Goal: Task Accomplishment & Management: Complete application form

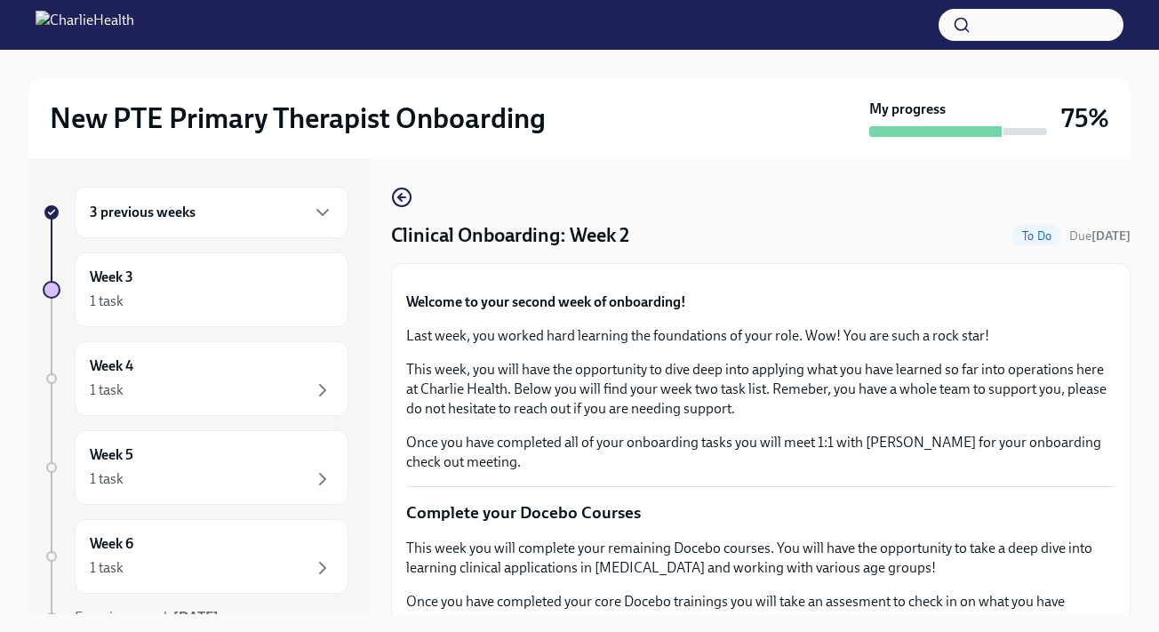
scroll to position [2087, 0]
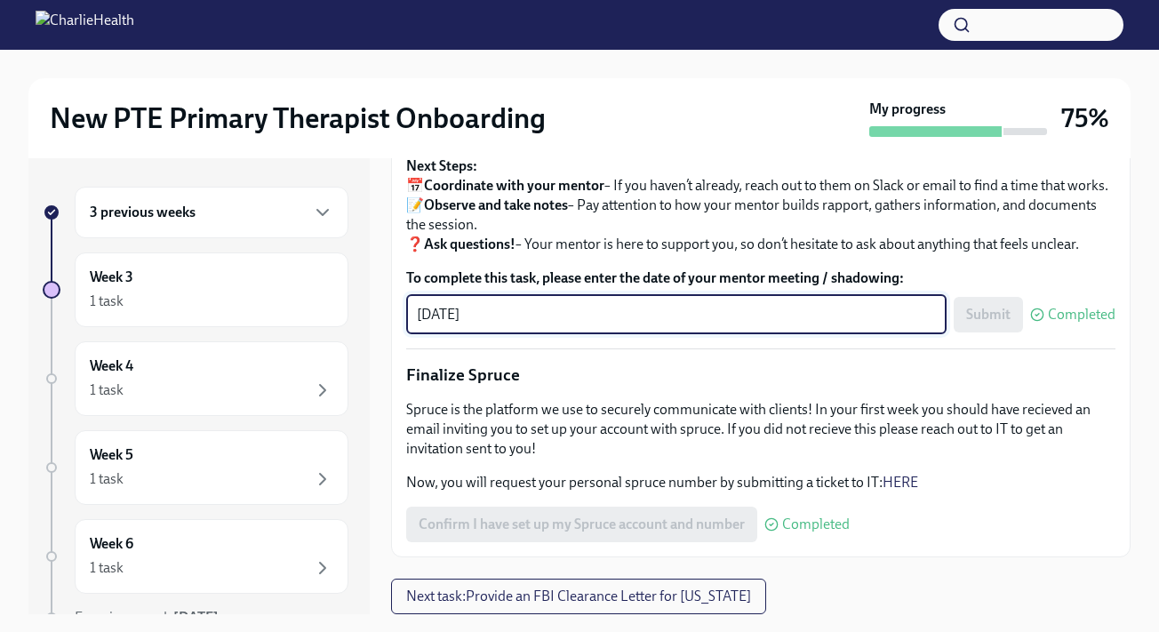
drag, startPoint x: 494, startPoint y: 316, endPoint x: 398, endPoint y: 311, distance: 96.1
type textarea "[DATE]"
click at [1001, 311] on span "Submit" at bounding box center [989, 315] width 44 height 18
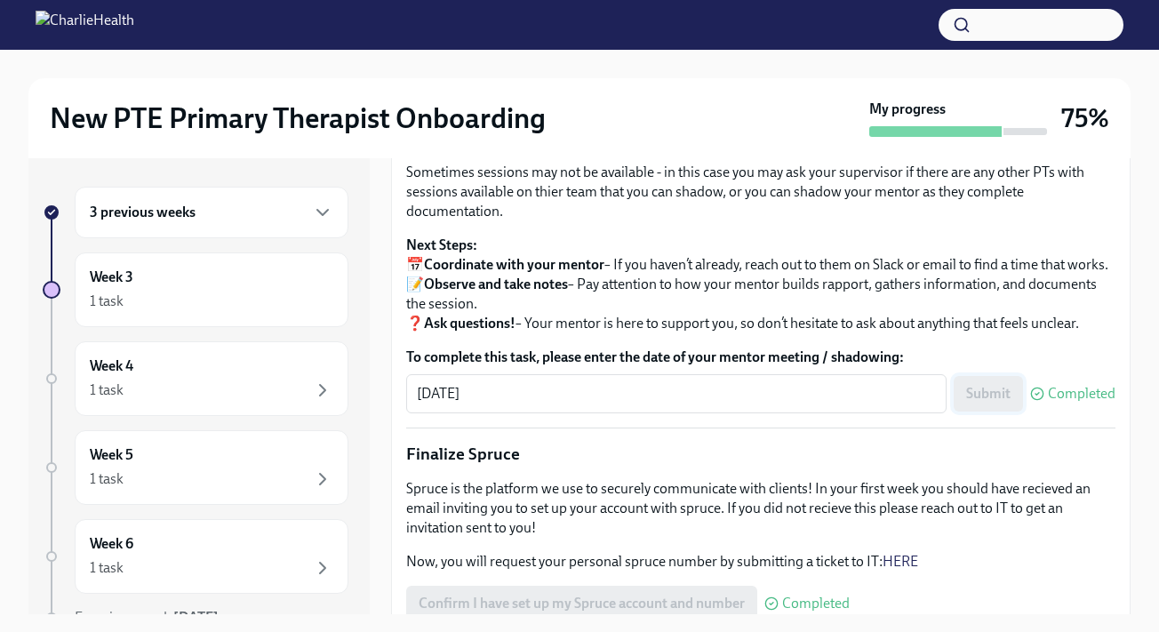
scroll to position [1644, 0]
click at [652, 16] on span "I have completed my Mock Treatment Plan" at bounding box center [549, 7] width 261 height 18
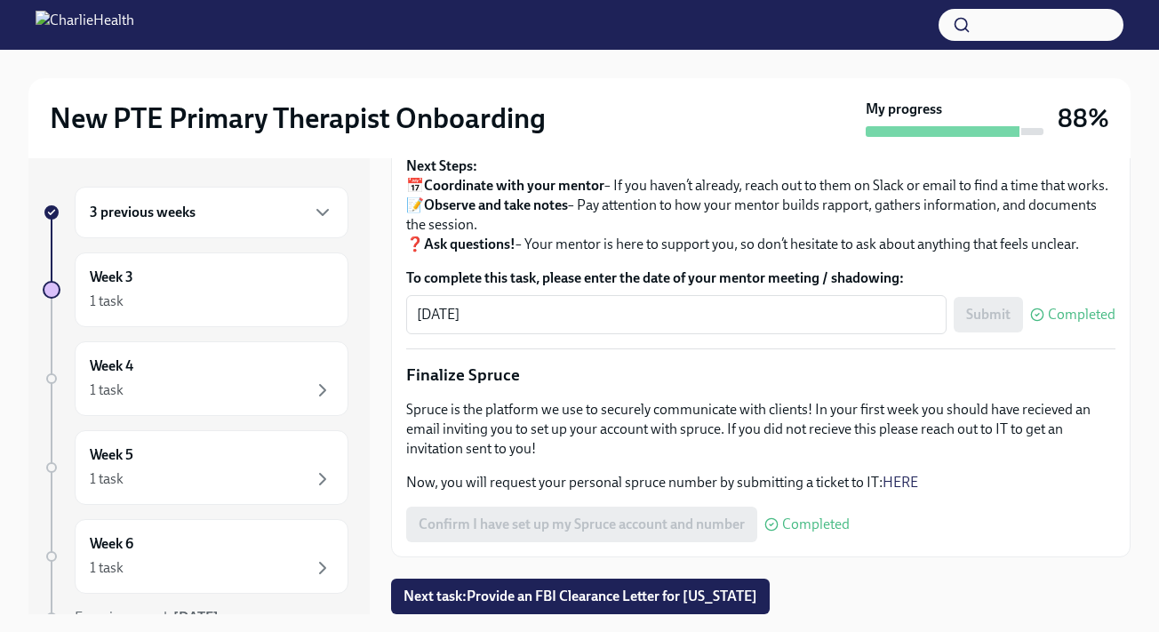
scroll to position [32, 0]
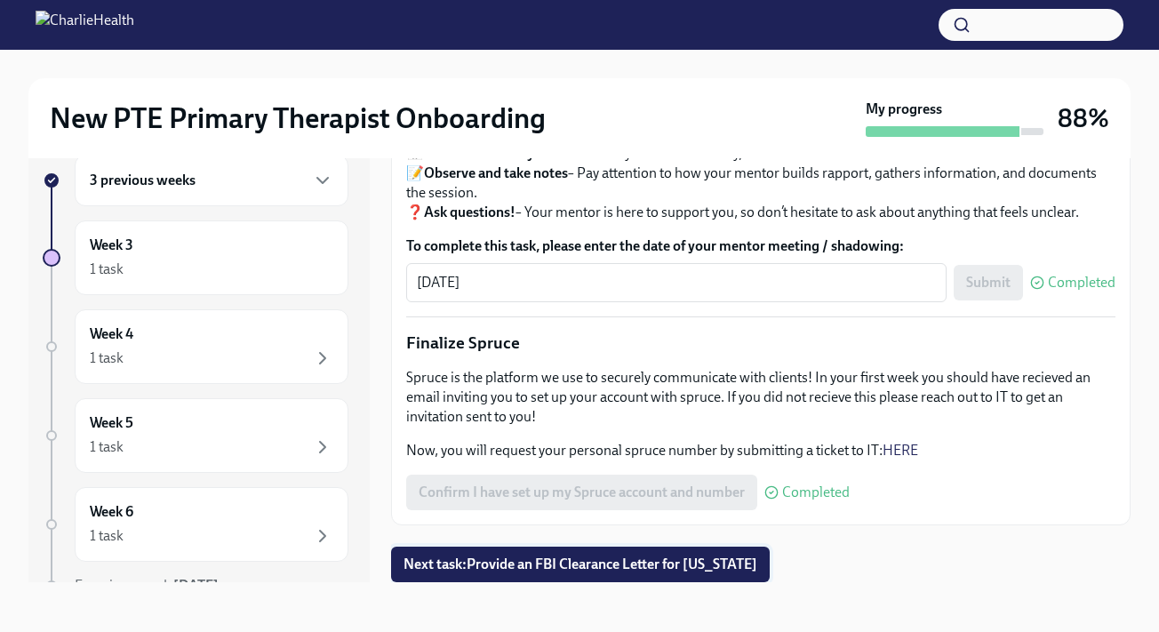
click at [613, 558] on span "Next task : Provide an FBI Clearance Letter for [US_STATE]" at bounding box center [581, 565] width 354 height 18
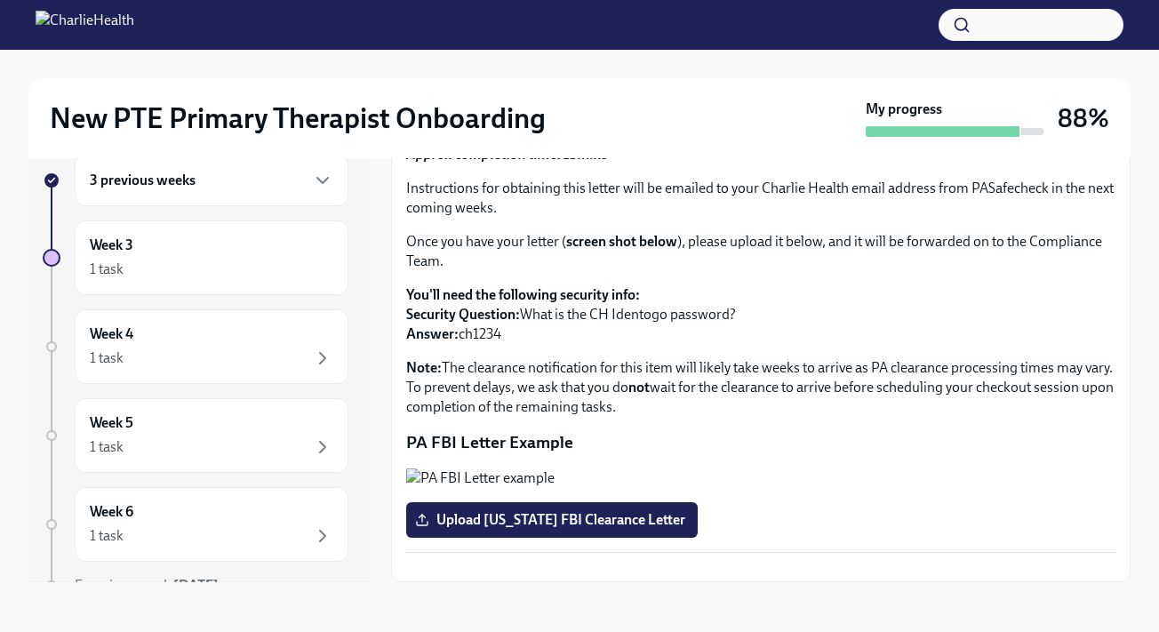
scroll to position [375, 0]
click at [631, 567] on button "Zoom image" at bounding box center [761, 567] width 710 height 0
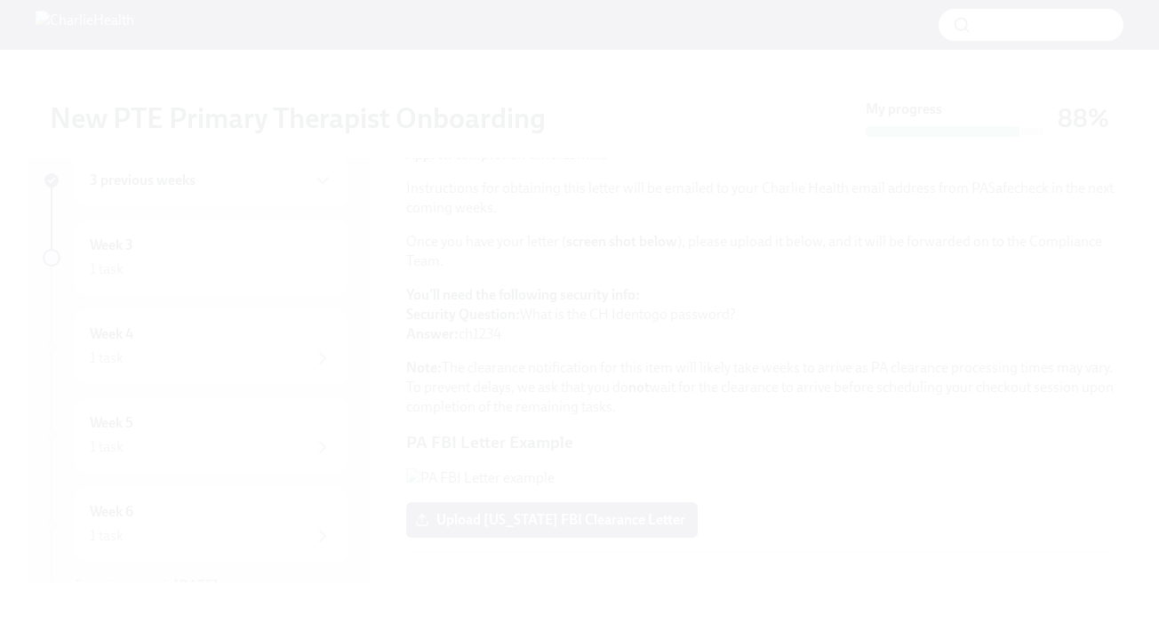
click at [605, 226] on button "Unzoom image" at bounding box center [579, 316] width 1159 height 632
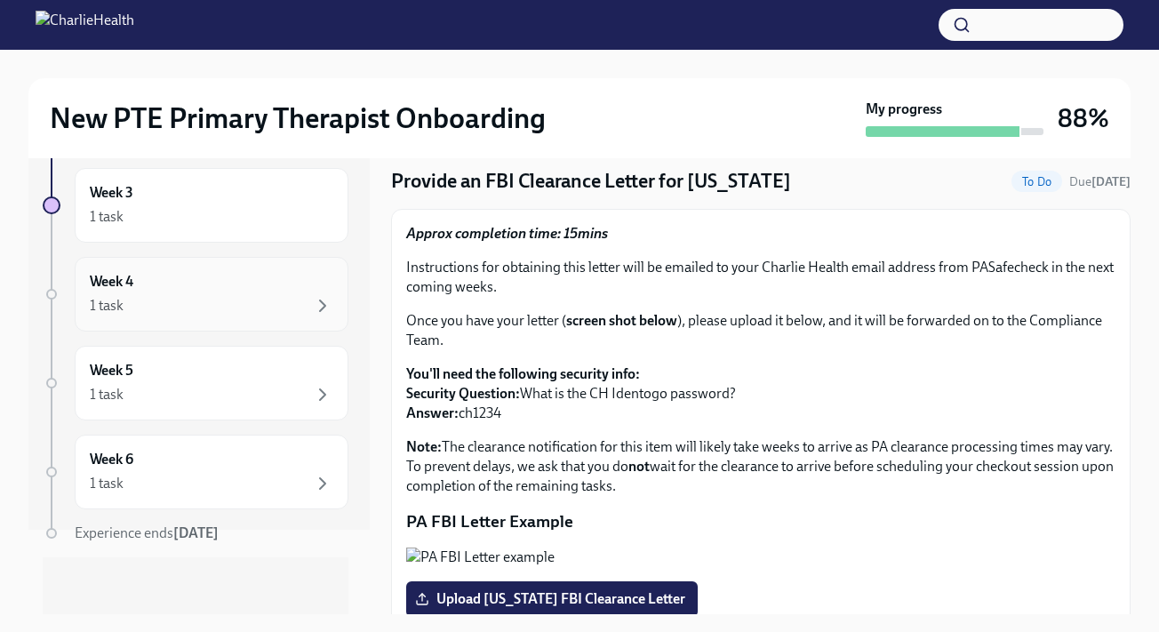
scroll to position [0, 0]
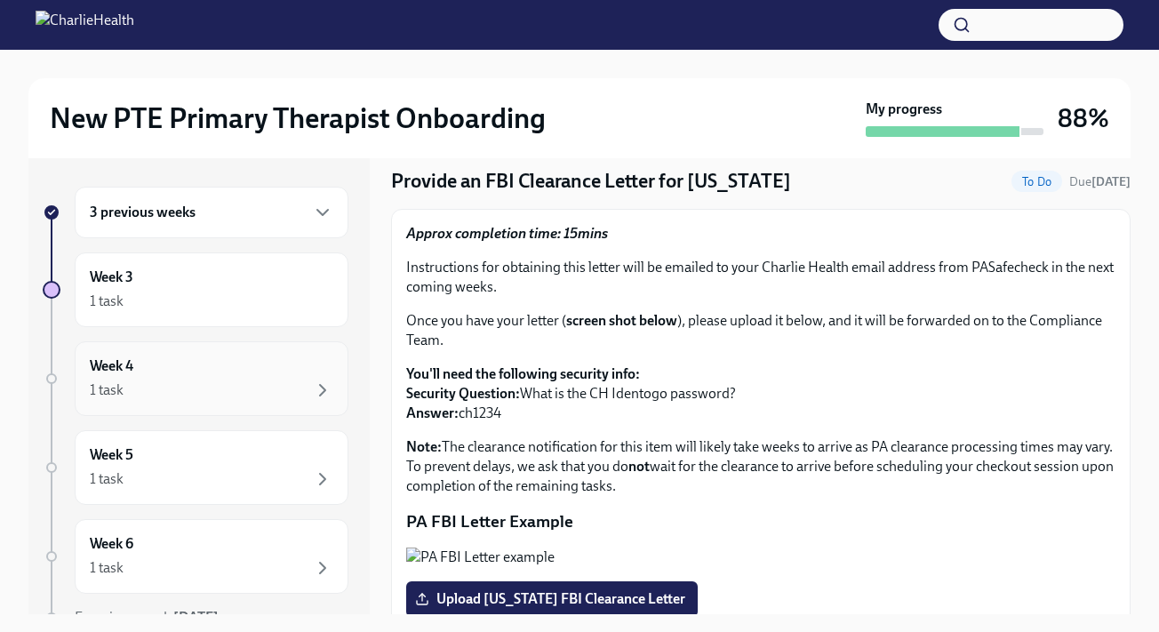
click at [310, 374] on div "Week 4 1 task" at bounding box center [212, 379] width 244 height 44
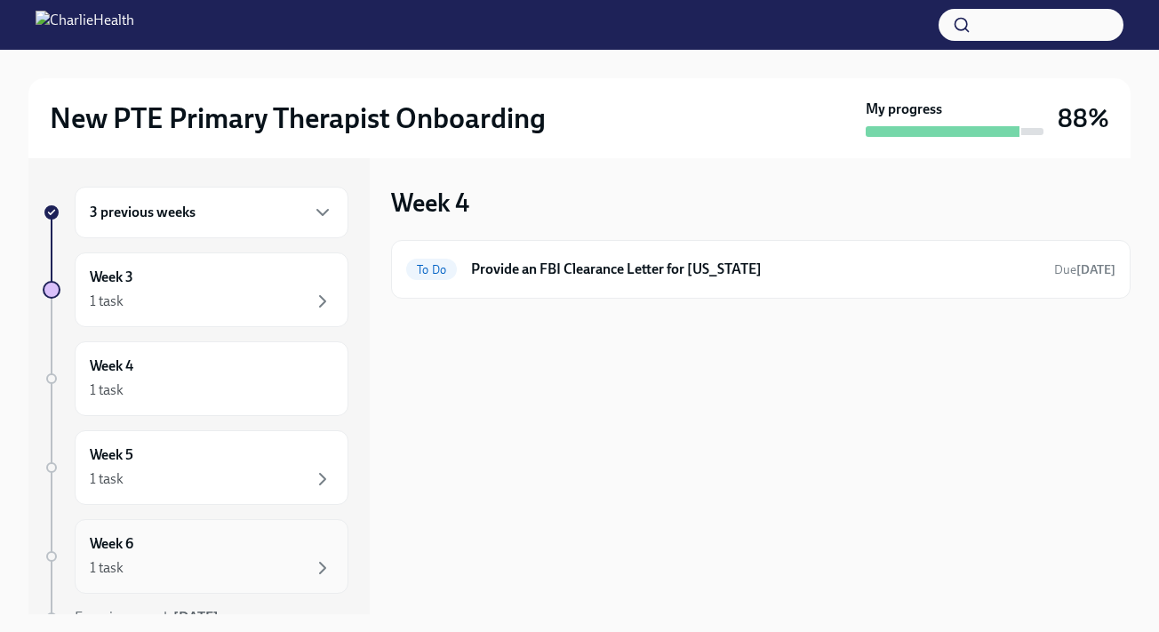
click at [303, 541] on div "Week 6 1 task" at bounding box center [212, 556] width 244 height 44
